Goal: Navigation & Orientation: Find specific page/section

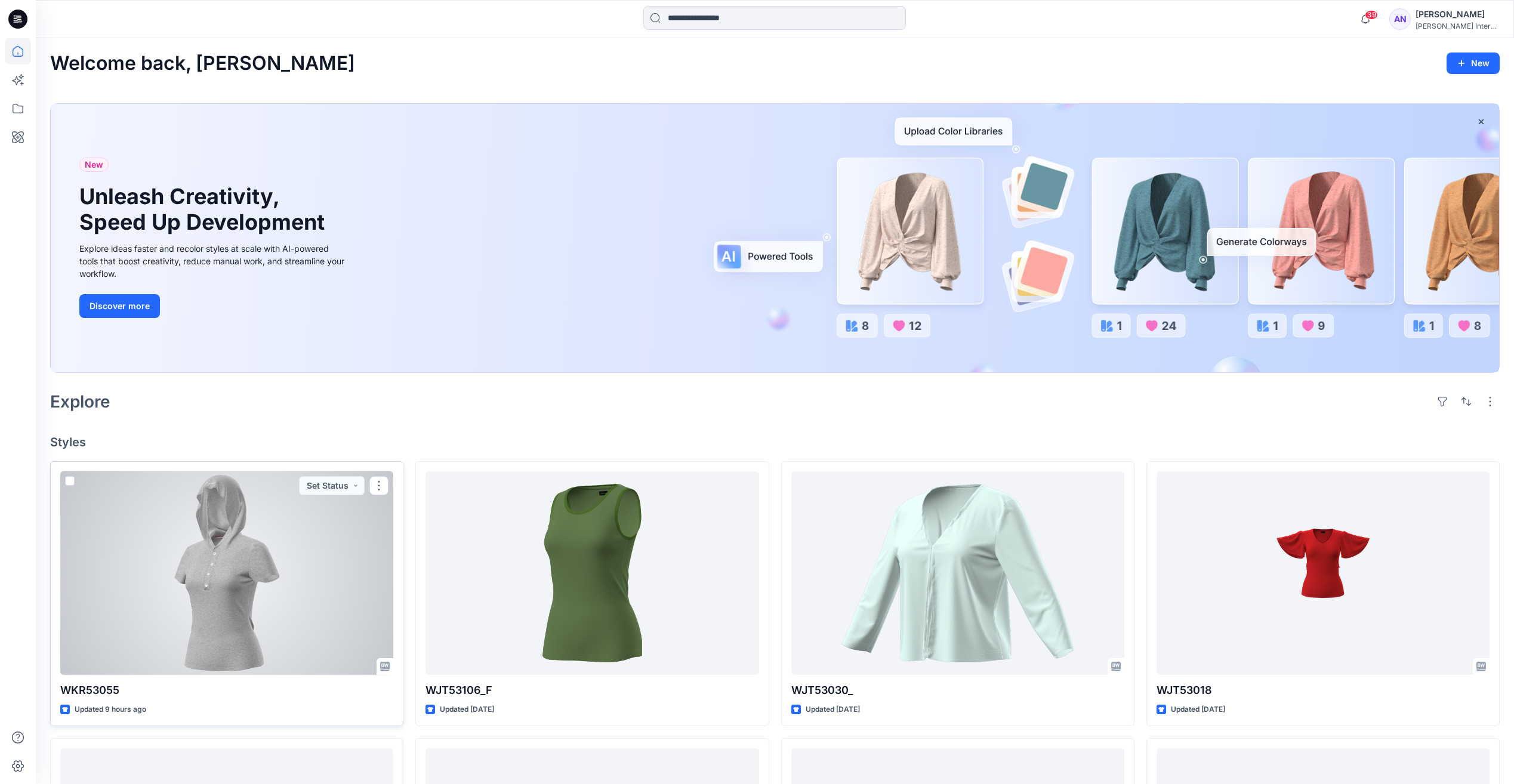
click at [207, 587] on div at bounding box center [226, 573] width 333 height 204
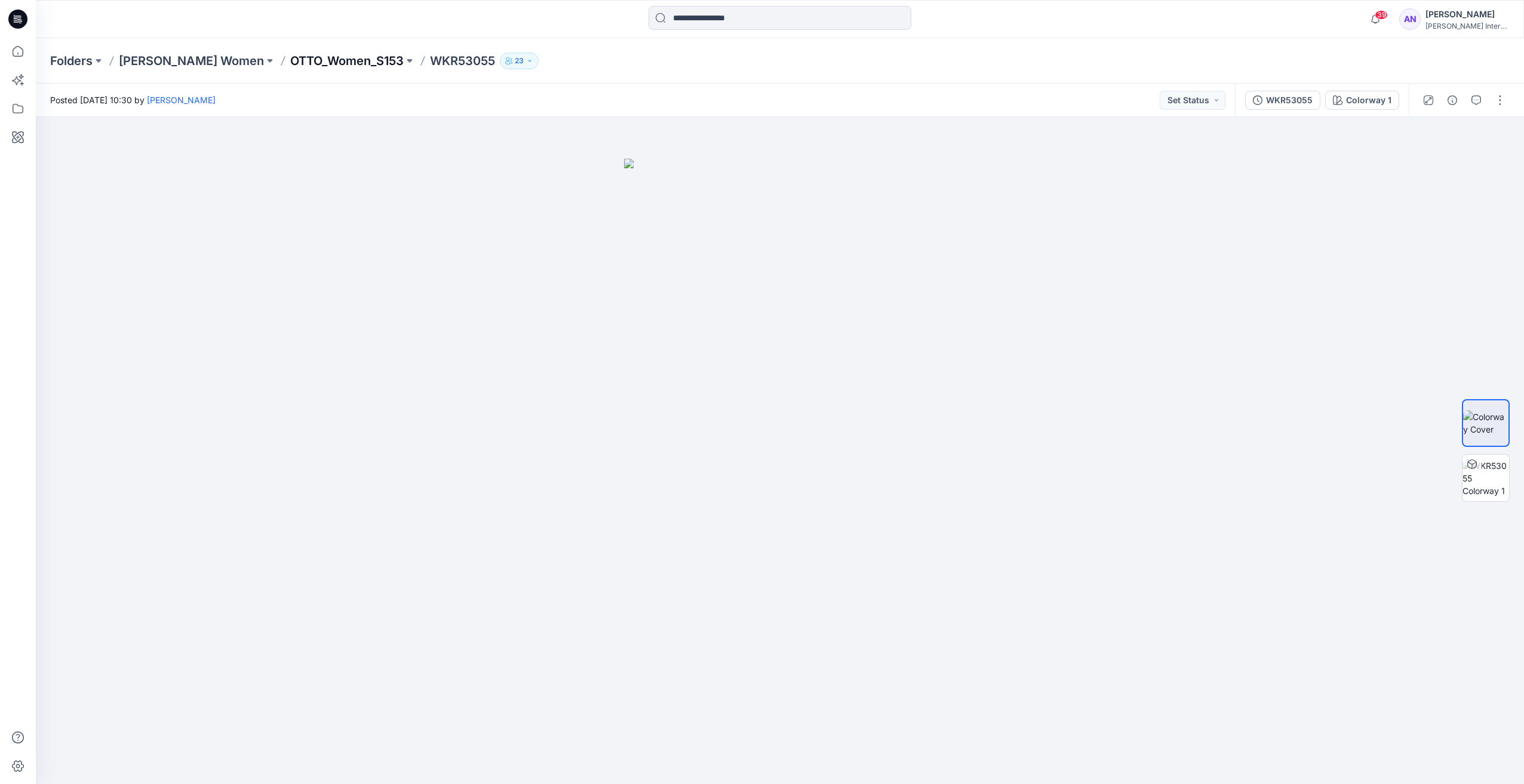
click at [298, 65] on p "OTTO_Women_S153" at bounding box center [346, 61] width 113 height 17
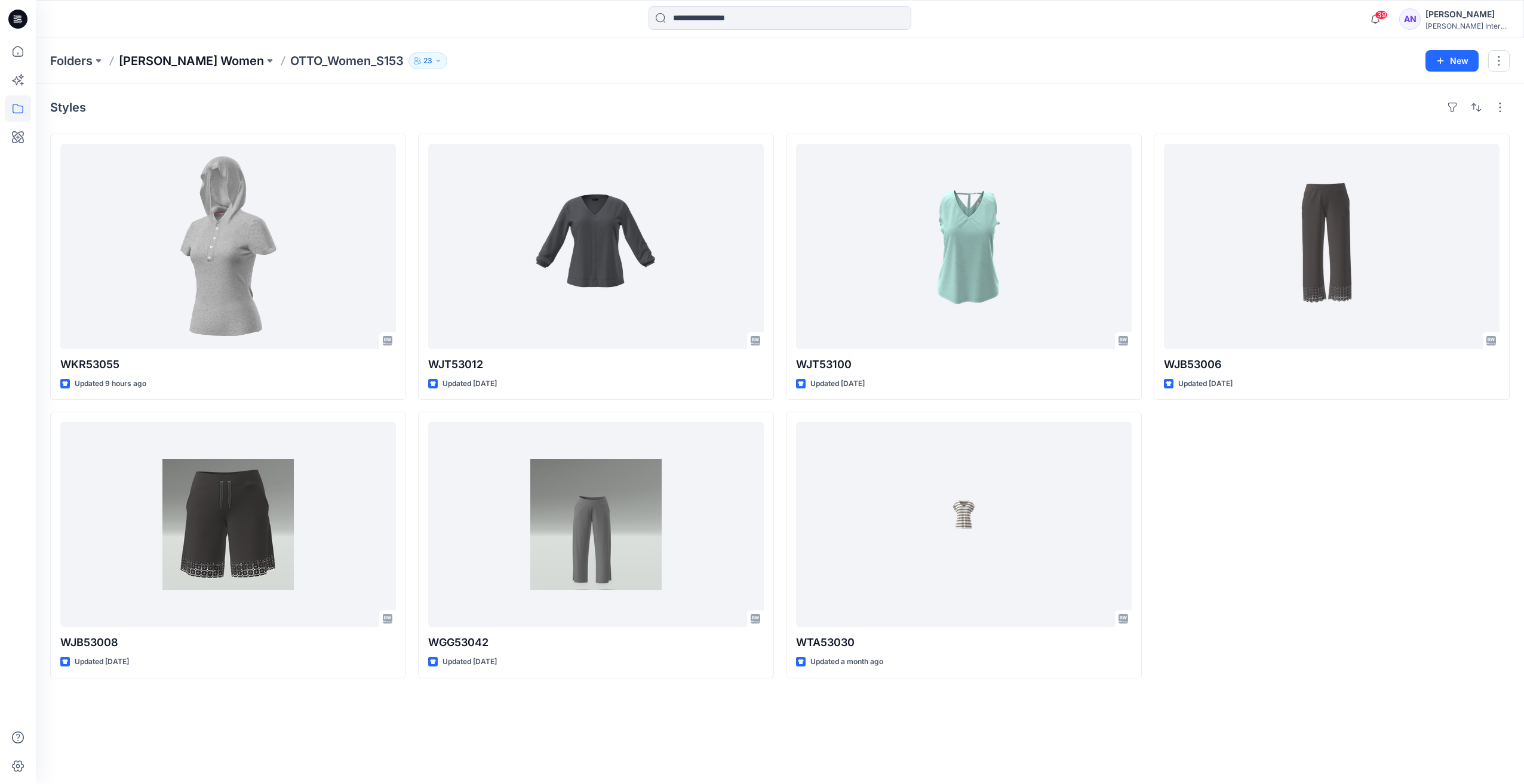
click at [150, 61] on p "[PERSON_NAME] Women" at bounding box center [191, 61] width 145 height 17
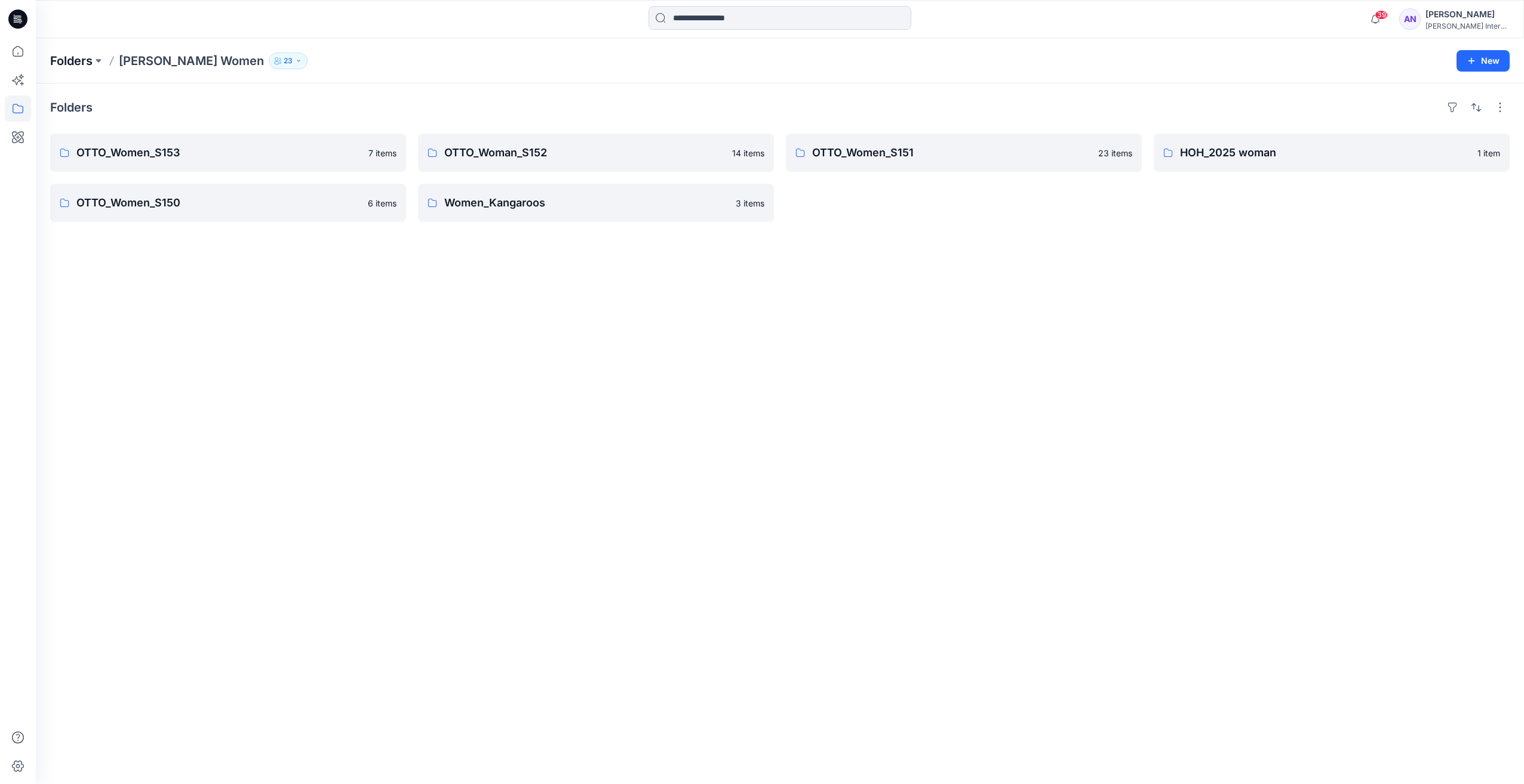
click at [90, 63] on p "Folders" at bounding box center [71, 61] width 42 height 17
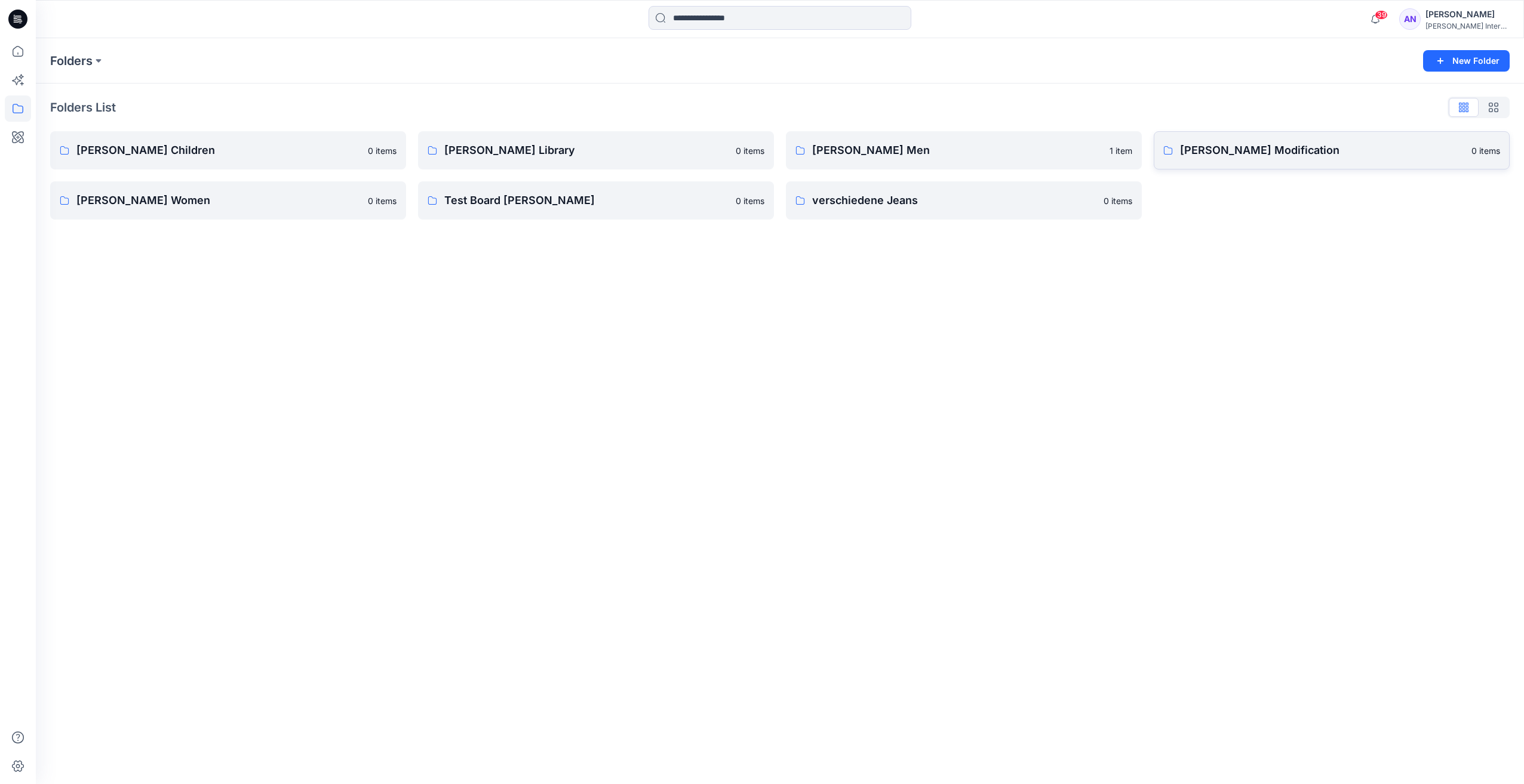
click at [1215, 145] on p "[PERSON_NAME] Modification" at bounding box center [1322, 150] width 284 height 17
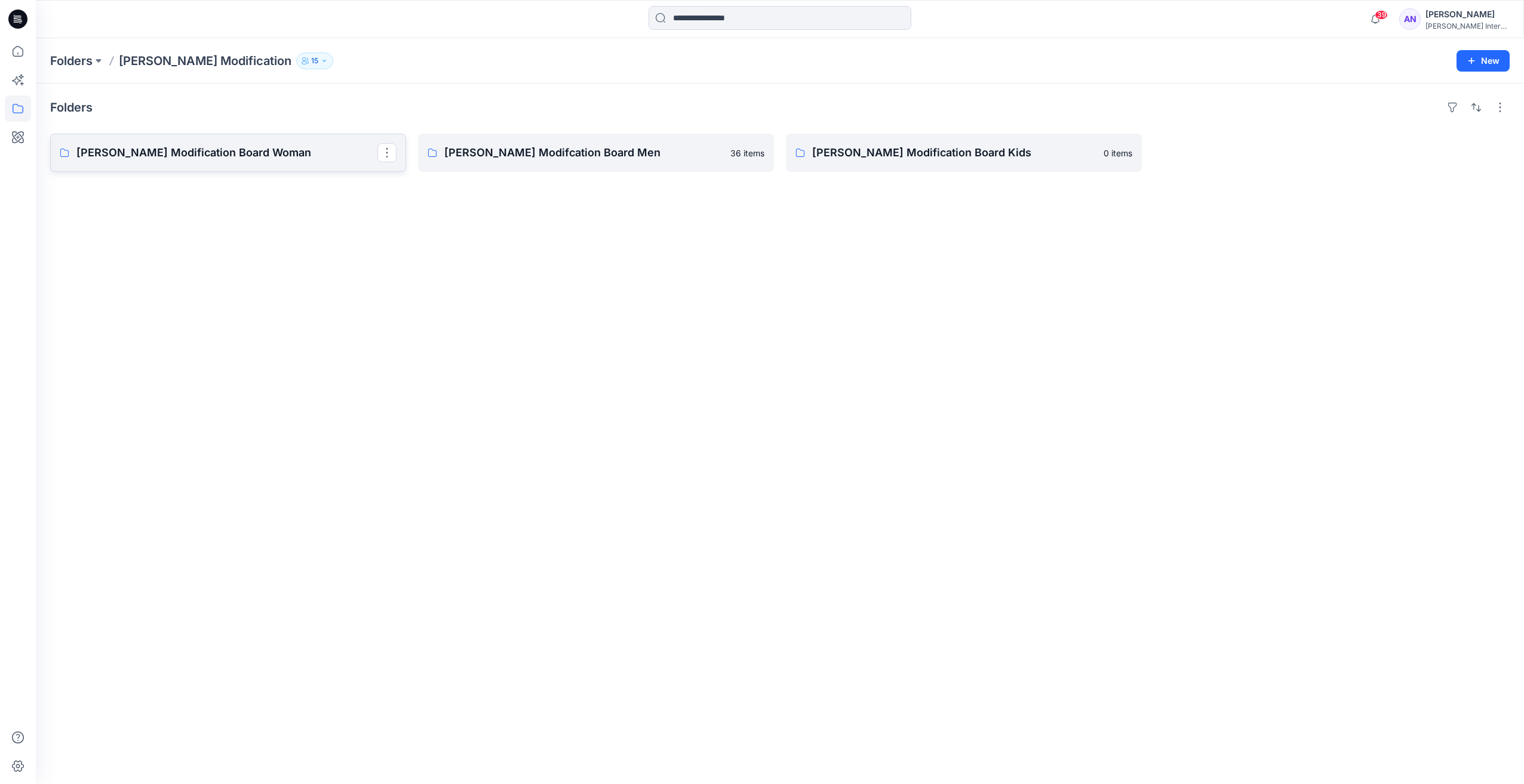
click at [243, 166] on link "[PERSON_NAME] Modification Board Woman" at bounding box center [228, 152] width 356 height 38
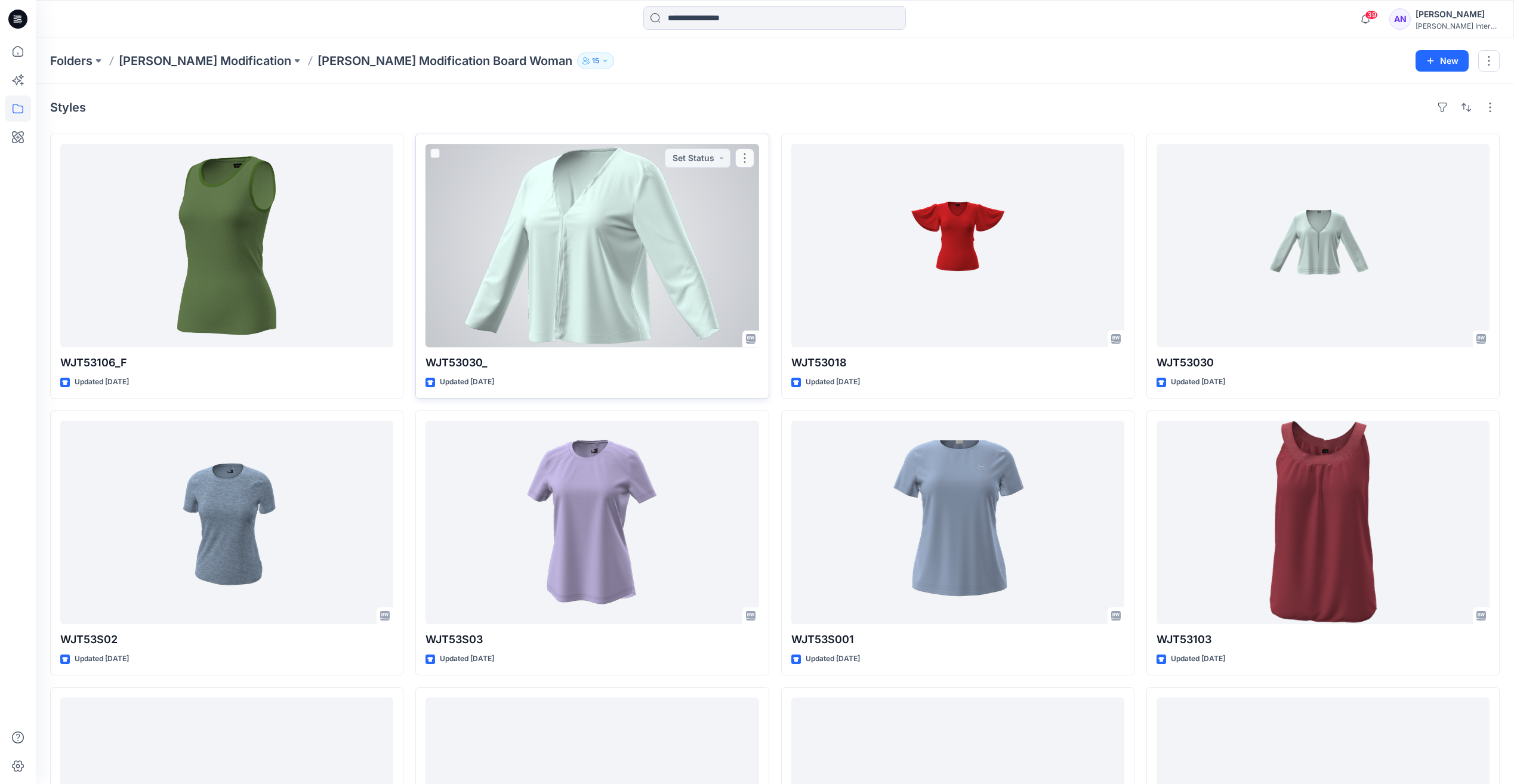
click at [541, 249] on div at bounding box center [592, 246] width 333 height 204
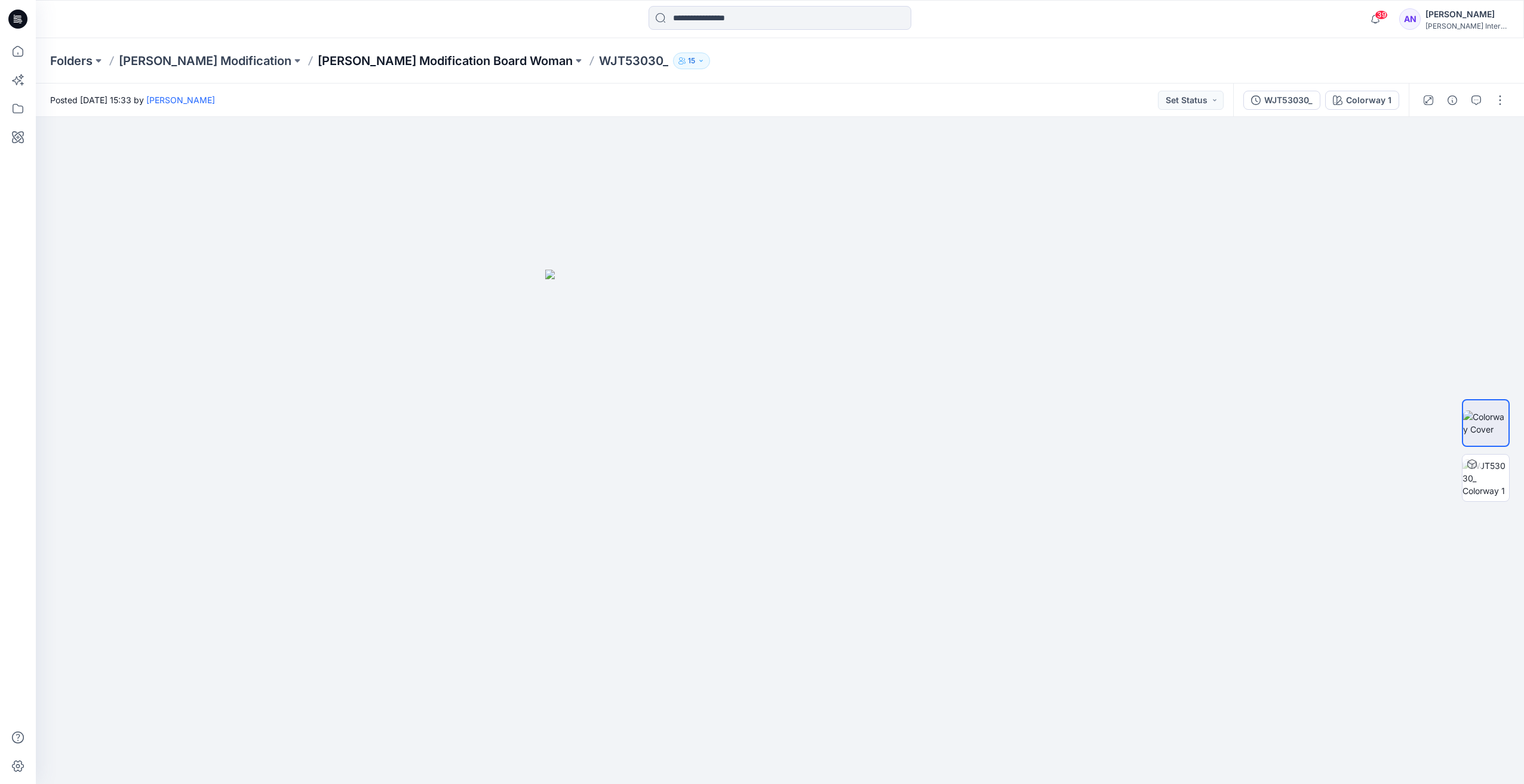
click at [410, 61] on p "[PERSON_NAME] Modification Board Woman" at bounding box center [445, 61] width 255 height 17
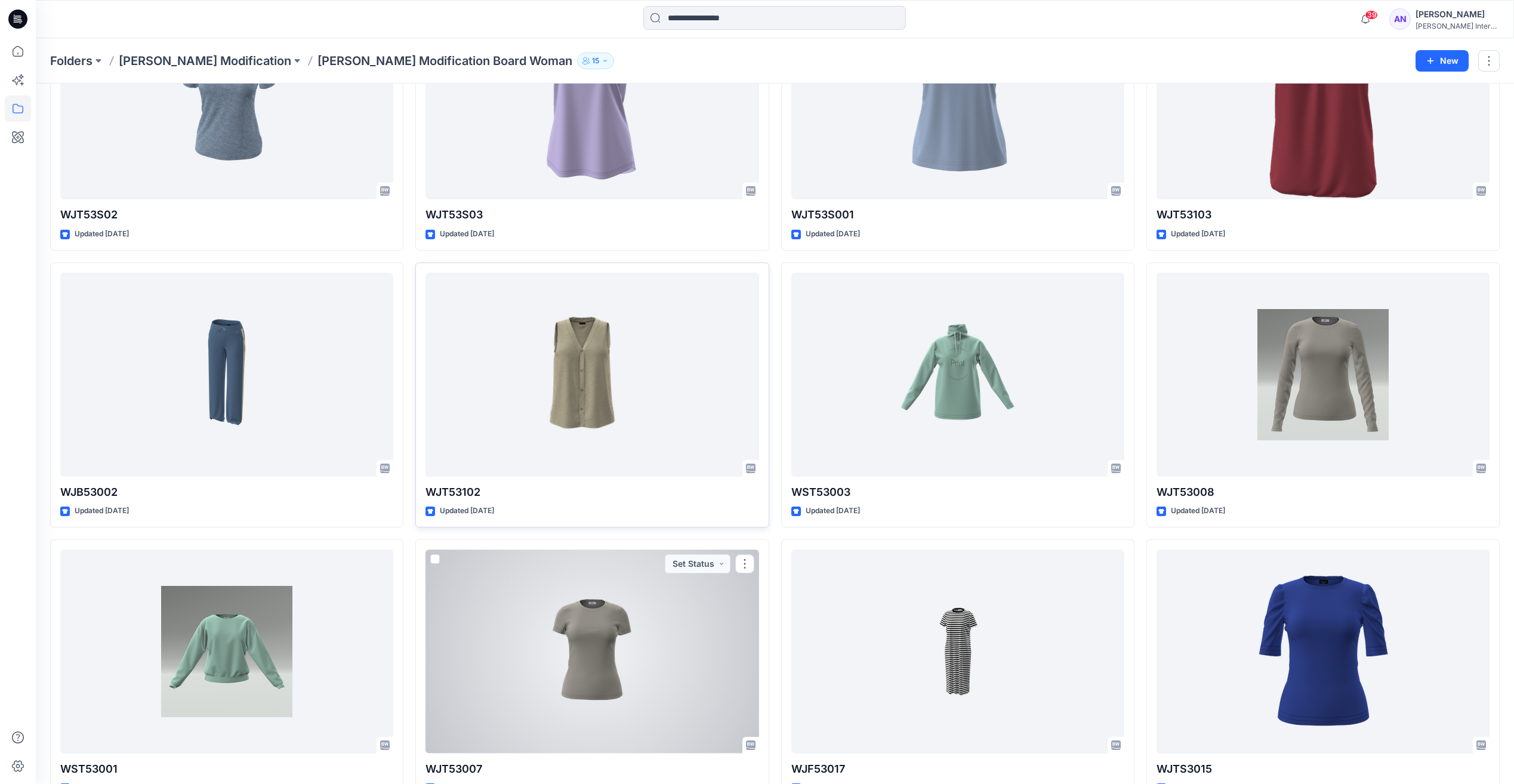
scroll to position [340, 0]
